Goal: Task Accomplishment & Management: Complete application form

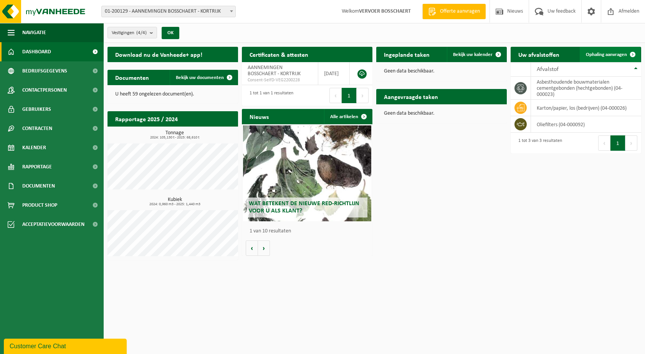
click at [593, 55] on span "Ophaling aanvragen" at bounding box center [605, 54] width 41 height 5
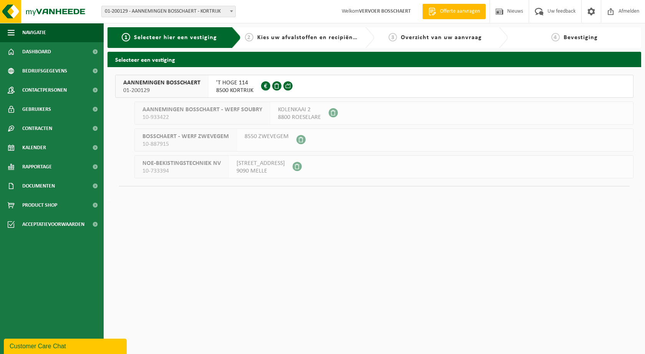
click at [154, 86] on span "AANNEMINGEN BOSSCHAERT" at bounding box center [161, 83] width 77 height 8
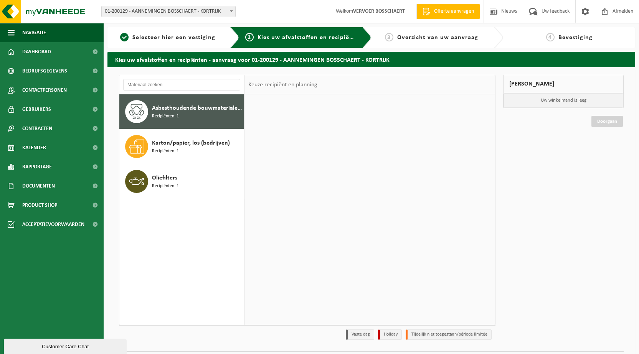
click at [184, 103] on div "Asbesthoudende bouwmaterialen cementgebonden (hechtgebonden) Recipiënten: 1" at bounding box center [197, 111] width 90 height 23
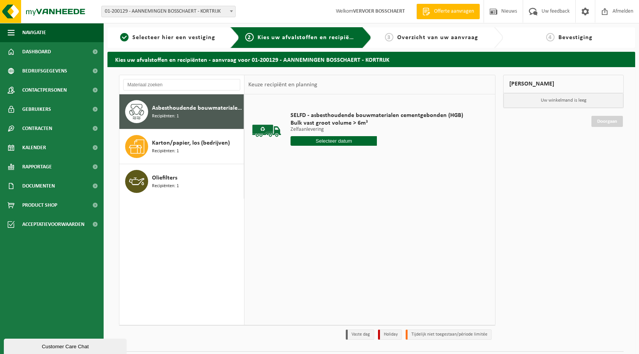
click at [335, 137] on input "text" at bounding box center [333, 141] width 86 height 10
click at [323, 139] on input "text" at bounding box center [333, 141] width 86 height 10
click at [348, 142] on input "text" at bounding box center [333, 141] width 86 height 10
click at [364, 206] on div "SELFD - asbesthoudende bouwmaterialen cementgebonden (HGB) Bulk vast groot volu…" at bounding box center [369, 209] width 251 height 230
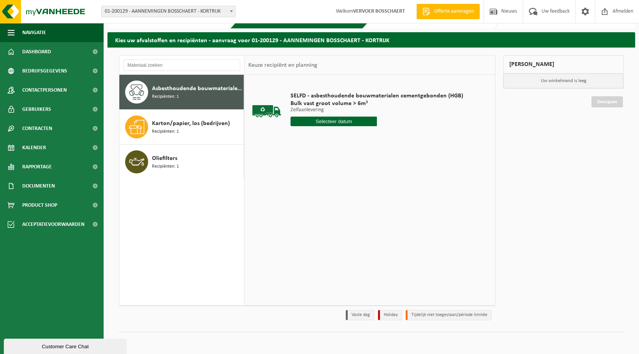
scroll to position [21, 0]
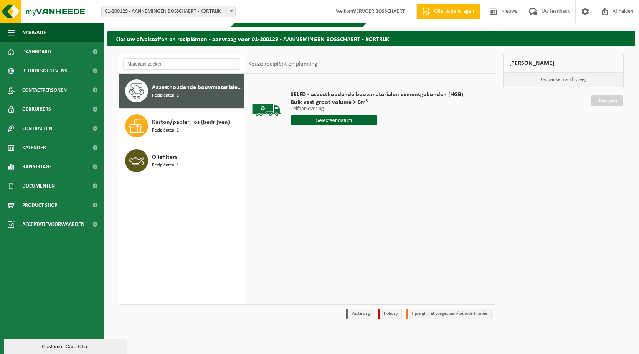
click at [166, 86] on span "Asbesthoudende bouwmaterialen cementgebonden (hechtgebonden)" at bounding box center [197, 87] width 90 height 9
click at [336, 120] on input "text" at bounding box center [333, 120] width 86 height 10
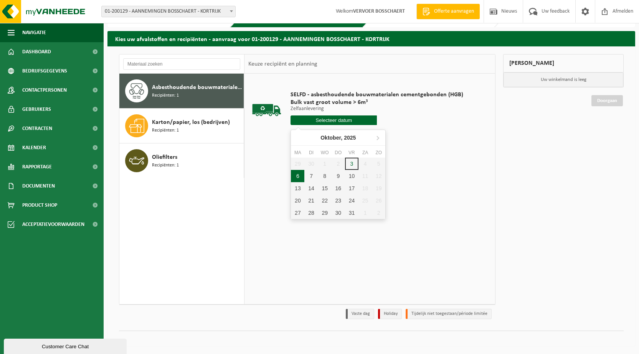
click at [299, 177] on div "6" at bounding box center [297, 176] width 13 height 12
type input "Van 2025-10-06"
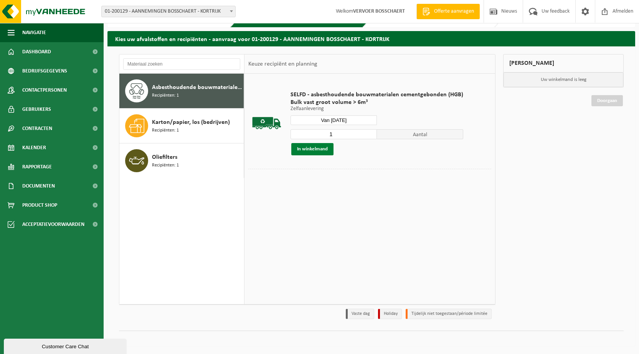
click at [306, 146] on button "In winkelmand" at bounding box center [312, 149] width 42 height 12
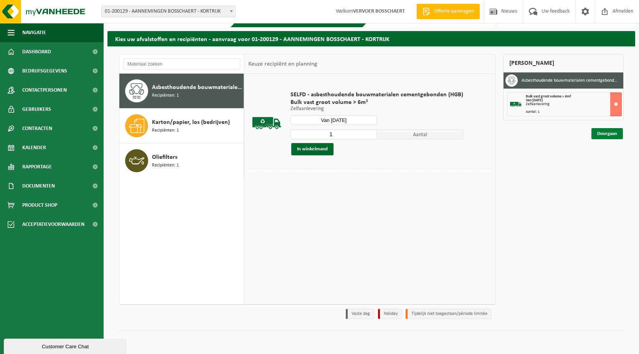
drag, startPoint x: 601, startPoint y: 122, endPoint x: 604, endPoint y: 129, distance: 7.4
click at [602, 124] on div "Doorgaan" at bounding box center [563, 124] width 120 height 8
click at [606, 134] on link "Doorgaan" at bounding box center [606, 133] width 31 height 11
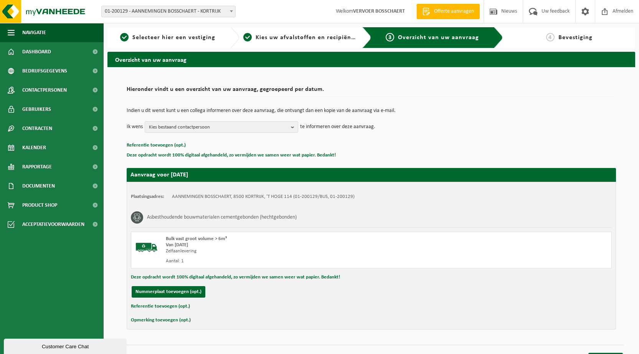
click at [157, 307] on button "Referentie toevoegen (opt.)" at bounding box center [160, 307] width 59 height 10
click at [211, 307] on input "text" at bounding box center [385, 308] width 435 height 12
type input "Korenbloem Kortrijk"
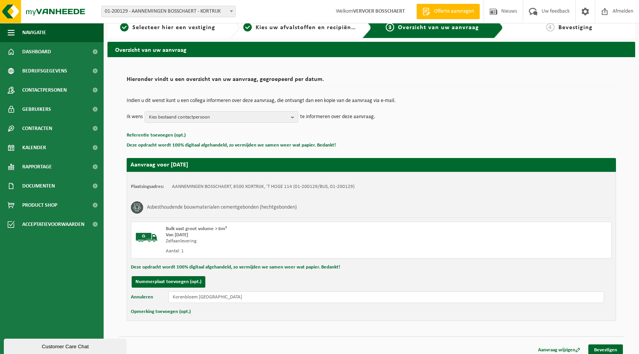
scroll to position [16, 0]
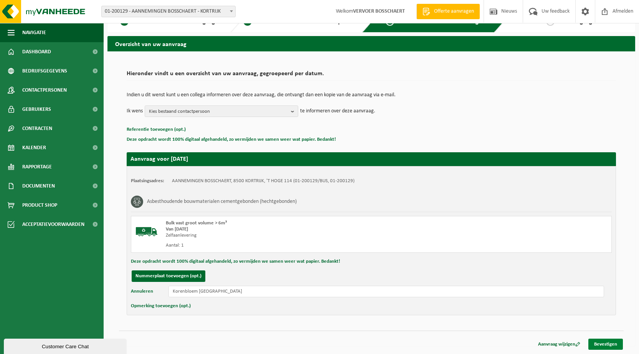
click at [602, 346] on link "Bevestigen" at bounding box center [605, 344] width 35 height 11
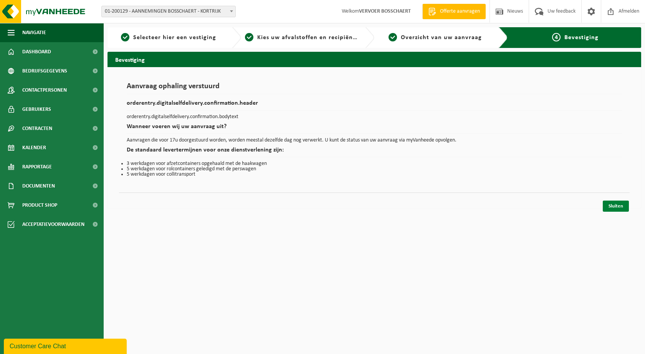
click at [617, 204] on link "Sluiten" at bounding box center [615, 206] width 26 height 11
